Goal: Information Seeking & Learning: Find contact information

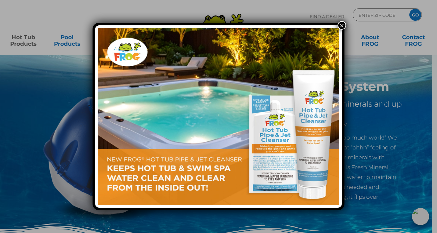
click at [341, 25] on button "×" at bounding box center [342, 25] width 9 height 9
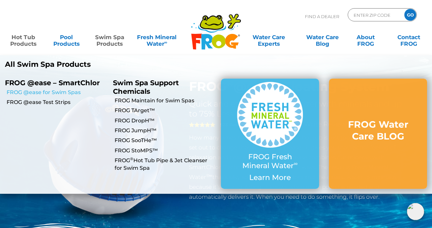
click at [69, 94] on link "FROG @ease for Swim Spas" at bounding box center [57, 92] width 101 height 7
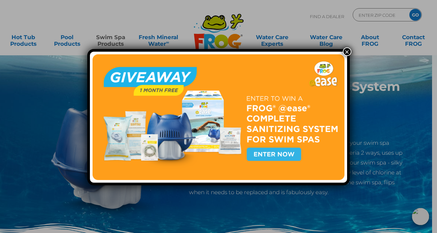
click at [286, 151] on img at bounding box center [219, 117] width 252 height 126
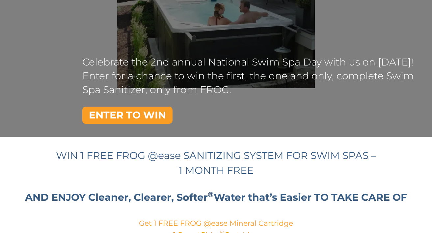
scroll to position [92, 0]
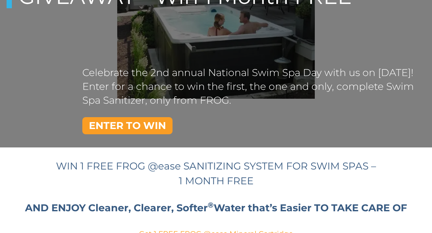
click at [152, 130] on link "ENTER TO WIN" at bounding box center [127, 125] width 90 height 17
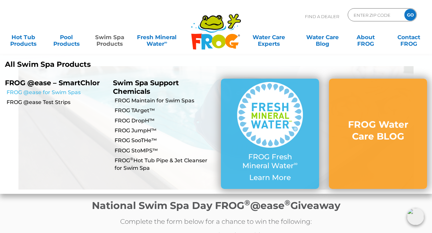
click at [73, 93] on link "FROG @ease for Swim Spas" at bounding box center [57, 92] width 101 height 7
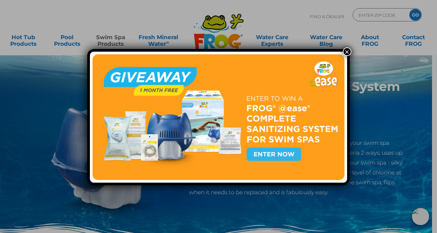
click at [346, 50] on button "×" at bounding box center [347, 51] width 9 height 9
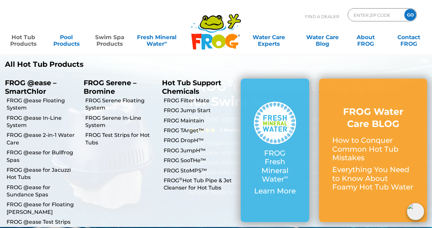
click at [32, 43] on link "Hot Tub Products" at bounding box center [24, 37] width 34 height 13
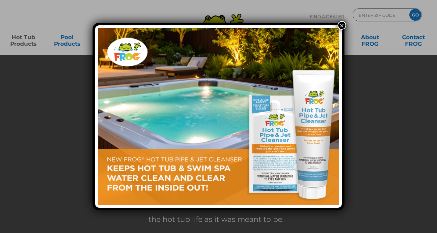
click at [341, 27] on button "×" at bounding box center [342, 25] width 9 height 9
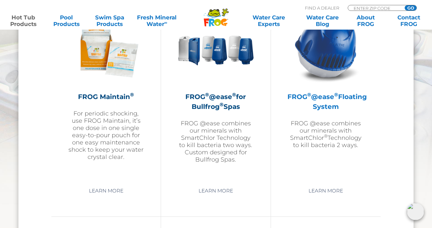
scroll to position [772, 0]
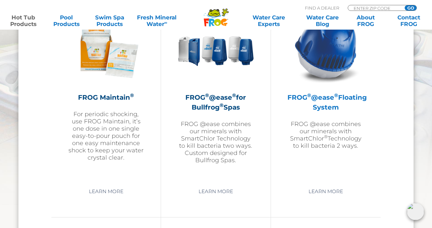
click at [329, 67] on img at bounding box center [326, 48] width 76 height 76
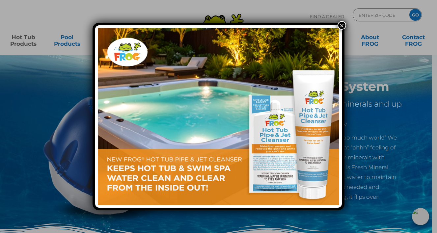
click at [340, 27] on button "×" at bounding box center [342, 25] width 9 height 9
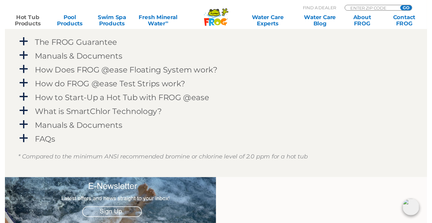
scroll to position [683, 0]
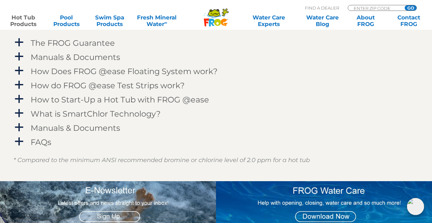
click at [378, 9] on div "MENU MENU Hot Tub Products All Hot Tub Products All Hot Tub Products FROG @ease…" at bounding box center [216, 15] width 419 height 12
click at [378, 7] on input "Zip Code Form" at bounding box center [375, 8] width 44 height 6
type input "ENTER ZIP CODE"
click at [372, 7] on input "Zip Code Form" at bounding box center [375, 8] width 44 height 6
type input "59802"
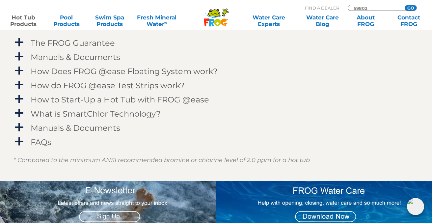
click at [411, 8] on input "GO" at bounding box center [411, 7] width 12 height 5
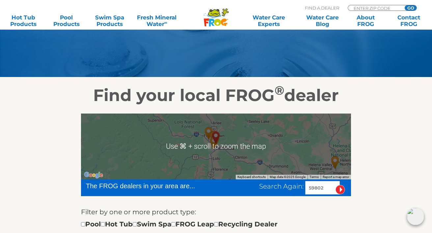
scroll to position [57, 0]
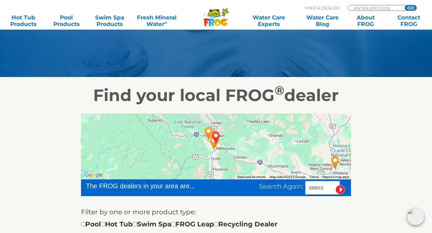
click at [221, 146] on img "MISSOULA, MT 59802" at bounding box center [216, 138] width 15 height 18
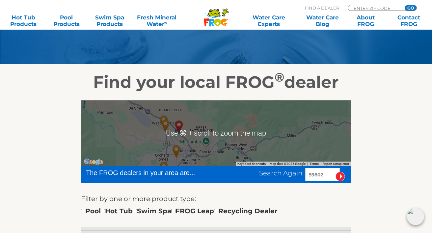
scroll to position [72, 0]
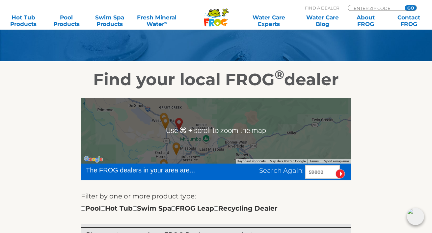
click at [229, 131] on div at bounding box center [216, 131] width 270 height 66
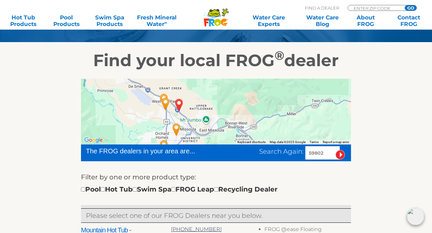
scroll to position [87, 0]
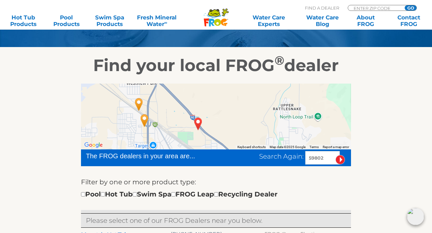
drag, startPoint x: 132, startPoint y: 130, endPoint x: 184, endPoint y: 141, distance: 53.2
click at [184, 141] on div at bounding box center [216, 117] width 270 height 66
click at [197, 122] on img "MISSOULA, MT 59802" at bounding box center [198, 124] width 15 height 18
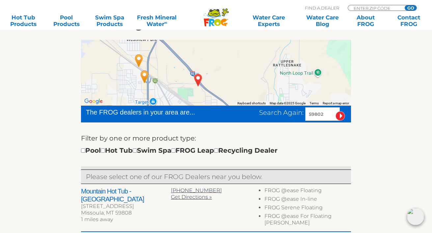
scroll to position [134, 0]
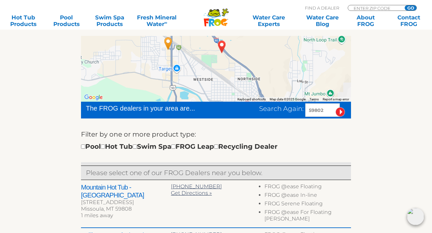
drag, startPoint x: 239, startPoint y: 78, endPoint x: 263, endPoint y: 49, distance: 37.7
click at [263, 49] on div at bounding box center [216, 69] width 270 height 66
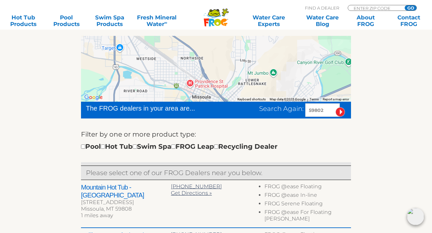
drag, startPoint x: 263, startPoint y: 81, endPoint x: 207, endPoint y: 60, distance: 60.0
click at [207, 60] on div at bounding box center [216, 69] width 270 height 66
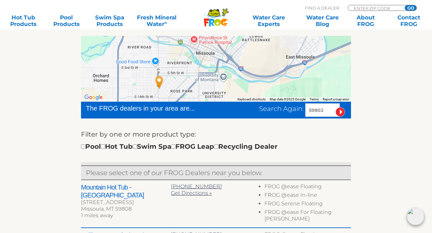
drag, startPoint x: 225, startPoint y: 65, endPoint x: 227, endPoint y: 29, distance: 36.3
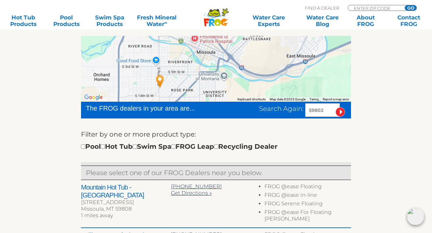
click at [160, 81] on img "Oasis HotSpring Spa & Sauna - Missoula - 2 miles away." at bounding box center [160, 81] width 15 height 18
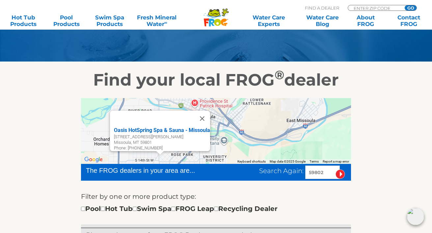
scroll to position [54, 0]
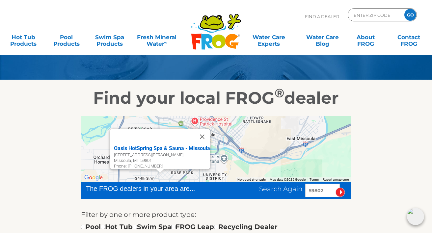
click at [204, 134] on button "Close" at bounding box center [202, 137] width 16 height 16
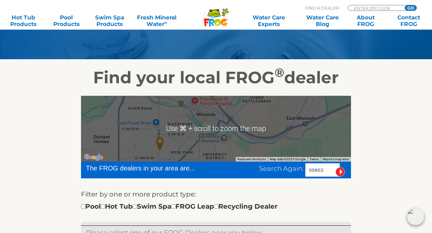
scroll to position [74, 0]
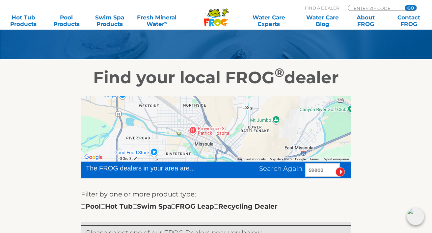
drag, startPoint x: 208, startPoint y: 121, endPoint x: 206, endPoint y: 152, distance: 30.4
click at [206, 152] on div at bounding box center [216, 129] width 270 height 66
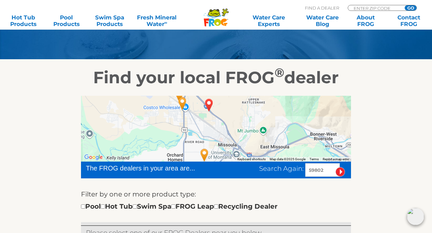
click at [209, 105] on img "MISSOULA, MT 59802" at bounding box center [209, 105] width 15 height 18
click at [209, 103] on img "MISSOULA, MT 59802" at bounding box center [209, 105] width 15 height 18
click at [207, 100] on img "MISSOULA, MT 59802" at bounding box center [209, 105] width 15 height 18
click at [184, 103] on img "Mountain Hot Tub - Missoula - 1 miles away." at bounding box center [182, 104] width 15 height 18
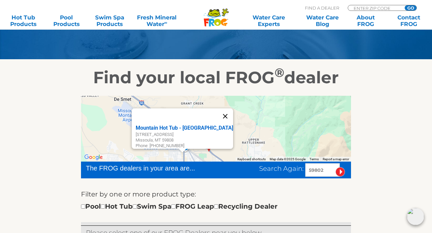
click at [220, 114] on button "Close" at bounding box center [225, 116] width 16 height 16
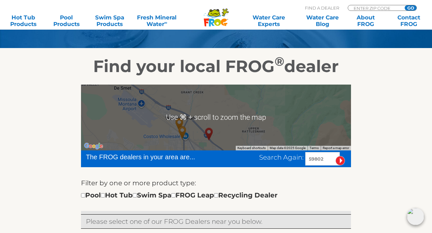
scroll to position [83, 0]
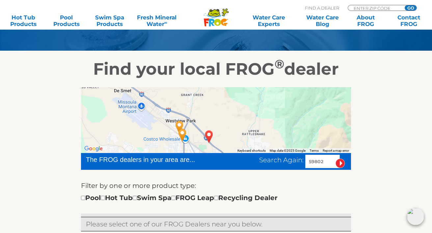
click at [323, 159] on input "59802" at bounding box center [322, 162] width 35 height 14
type input "59801"
click at [341, 164] on input "image" at bounding box center [341, 164] width 10 height 10
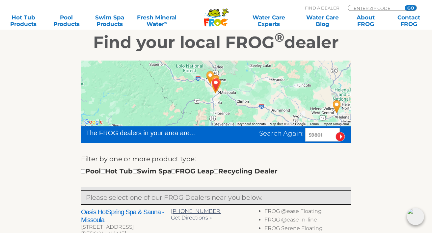
scroll to position [106, 0]
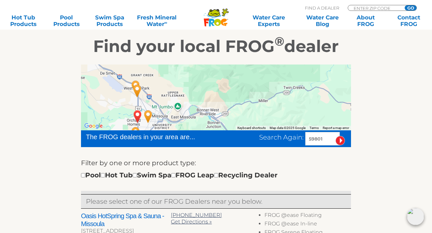
drag, startPoint x: 166, startPoint y: 112, endPoint x: 310, endPoint y: 56, distance: 154.6
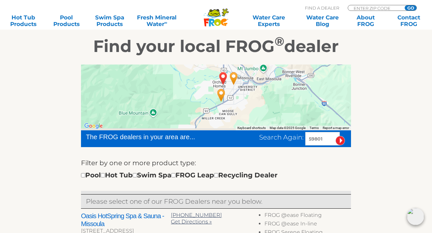
drag, startPoint x: 223, startPoint y: 102, endPoint x: 297, endPoint y: 71, distance: 79.7
click at [297, 71] on div at bounding box center [216, 98] width 270 height 66
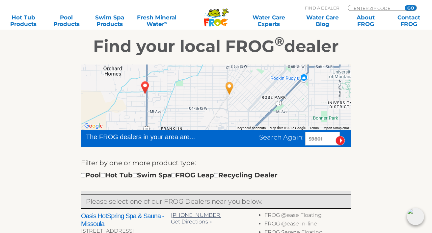
drag, startPoint x: 275, startPoint y: 74, endPoint x: 240, endPoint y: 108, distance: 48.9
click at [240, 108] on div at bounding box center [216, 98] width 270 height 66
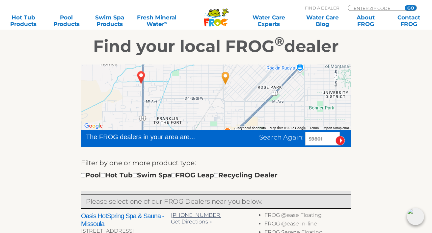
drag, startPoint x: 241, startPoint y: 88, endPoint x: 237, endPoint y: 76, distance: 11.9
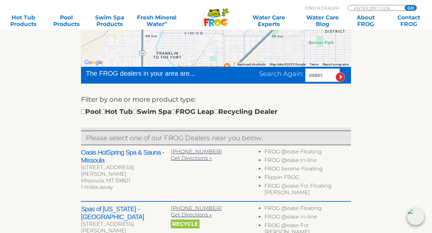
scroll to position [181, 0]
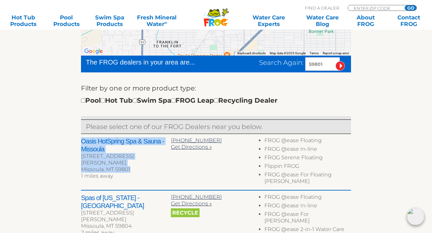
drag, startPoint x: 128, startPoint y: 161, endPoint x: 82, endPoint y: 139, distance: 50.8
click at [82, 139] on div "Oasis HotSpring Spa & Sauna - Missoula 1400 S Russell St Missoula, MT 59801 1 m…" at bounding box center [126, 159] width 90 height 44
copy div "Oasis HotSpring Spa & Sauna - Missoula 1400 S Russell St Missoula, MT 59801"
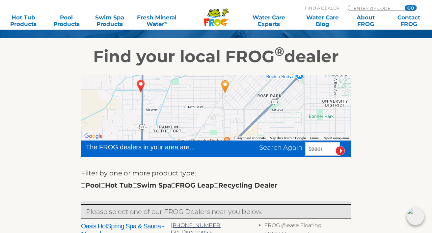
scroll to position [93, 0]
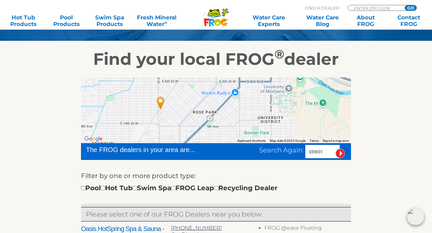
drag, startPoint x: 203, startPoint y: 117, endPoint x: 136, endPoint y: 131, distance: 67.8
click at [136, 131] on div at bounding box center [216, 110] width 270 height 66
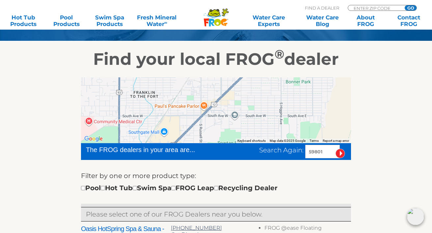
drag, startPoint x: 268, startPoint y: 97, endPoint x: 311, endPoint y: 44, distance: 68.0
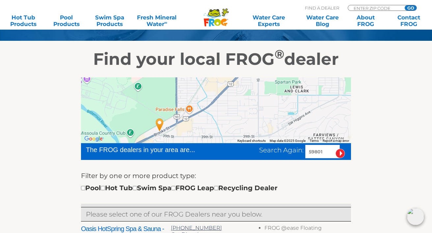
drag, startPoint x: 228, startPoint y: 112, endPoint x: 285, endPoint y: 53, distance: 81.8
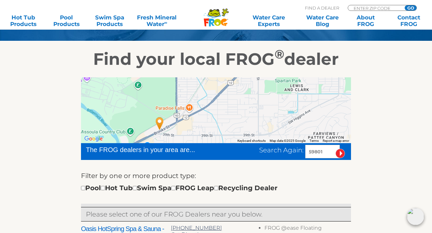
click at [160, 121] on img "Spas of Montana - Missoula - 2 miles away." at bounding box center [159, 124] width 15 height 18
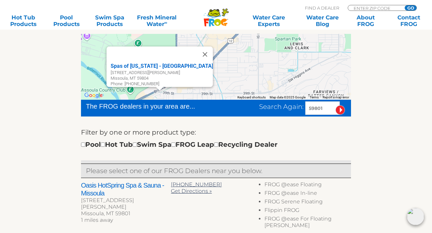
scroll to position [146, 0]
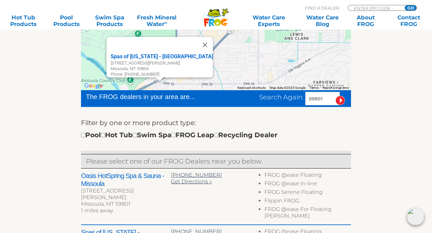
click at [86, 176] on h2 "Oasis HotSpring Spa & Sauna - Missoula" at bounding box center [126, 180] width 90 height 16
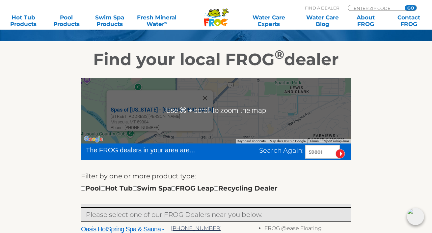
scroll to position [101, 0]
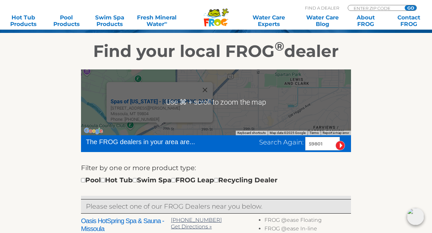
click at [110, 182] on div "Pool Hot Tub Swim Spa FROG Leap Recycling Dealer" at bounding box center [179, 180] width 197 height 11
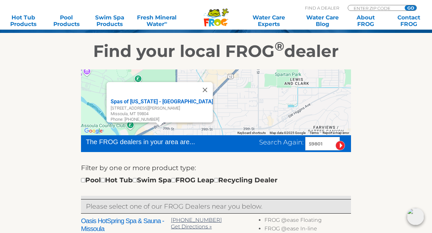
click at [105, 181] on input "checkbox" at bounding box center [103, 180] width 4 height 4
checkbox input "true"
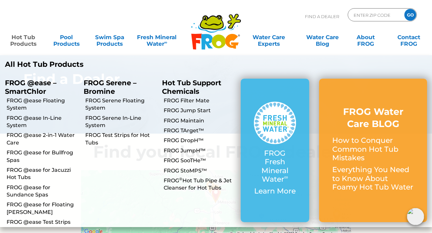
click at [26, 44] on link "Hot Tub Products" at bounding box center [24, 37] width 34 height 13
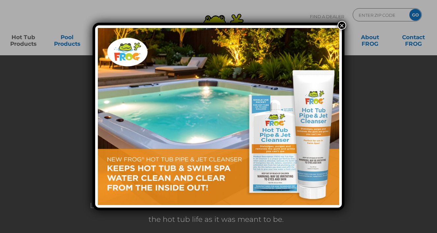
click at [342, 26] on button "×" at bounding box center [342, 25] width 9 height 9
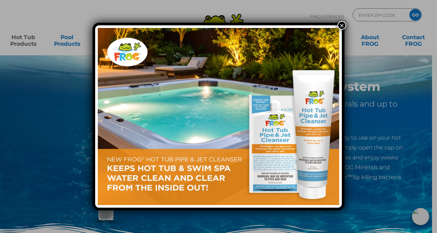
click at [341, 24] on button "×" at bounding box center [342, 25] width 9 height 9
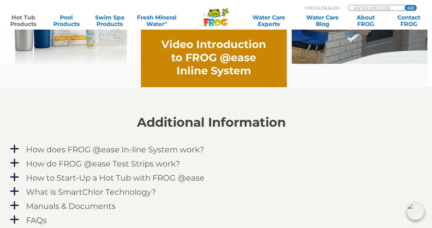
scroll to position [573, 5]
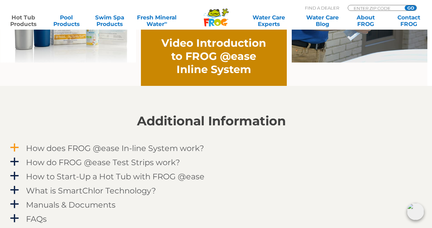
click at [18, 146] on span "a" at bounding box center [15, 148] width 10 height 10
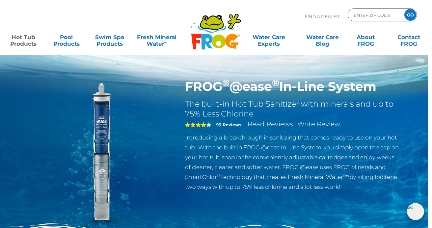
scroll to position [0, 4]
